Goal: Find specific page/section: Find specific page/section

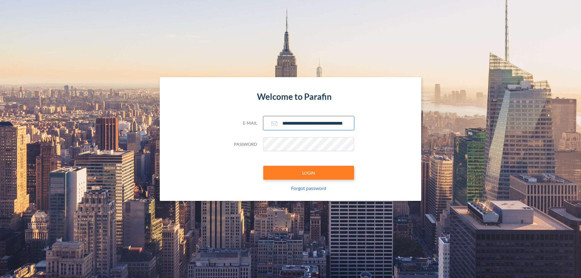
type input "**********"
click at [309, 173] on button "LOGIN" at bounding box center [308, 173] width 91 height 14
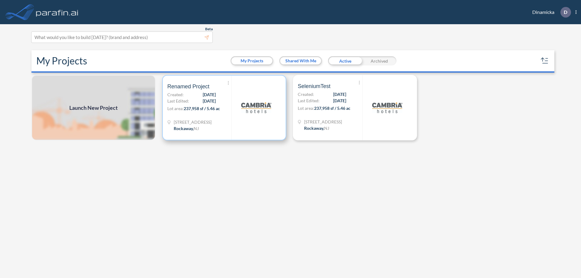
scroll to position [2, 0]
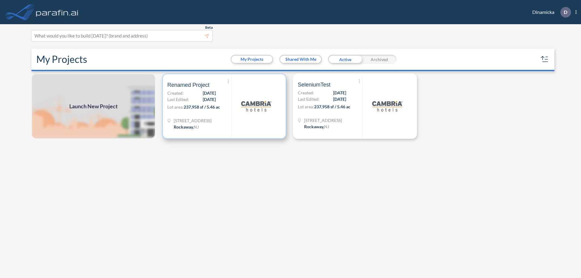
click at [224, 106] on p "Lot area: 237,958 sf / 5.46 ac" at bounding box center [199, 108] width 64 height 9
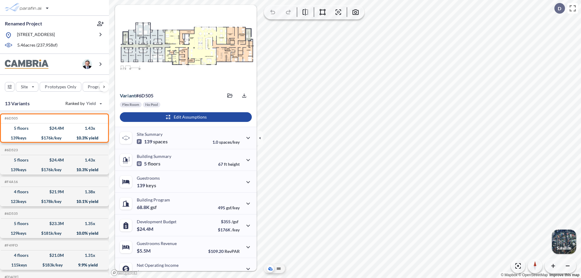
scroll to position [31, 0]
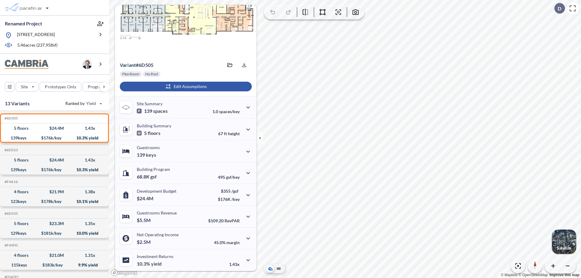
click at [185, 87] on div "button" at bounding box center [186, 87] width 132 height 10
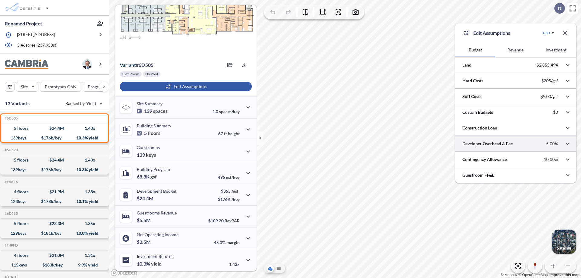
click at [516, 144] on div at bounding box center [515, 143] width 121 height 15
